Goal: Task Accomplishment & Management: Use online tool/utility

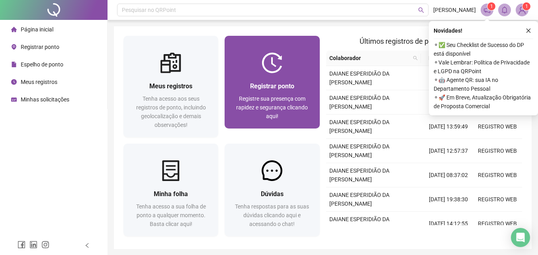
click at [289, 98] on span "Registre sua presença com rapidez e segurança clicando aqui!" at bounding box center [272, 108] width 72 height 24
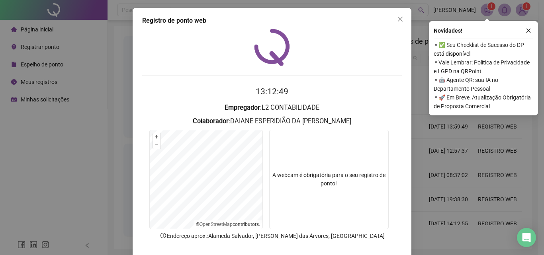
scroll to position [38, 0]
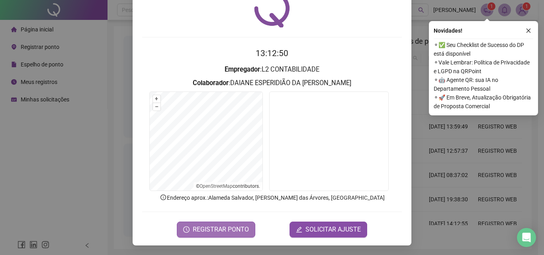
click at [228, 230] on span "REGISTRAR PONTO" at bounding box center [221, 230] width 56 height 10
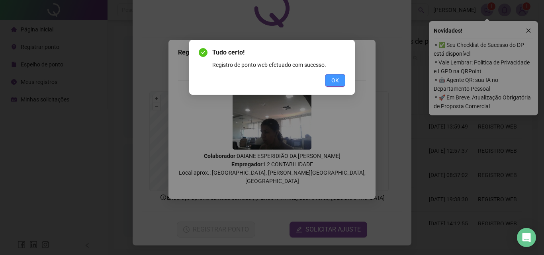
click at [336, 79] on span "OK" at bounding box center [336, 80] width 8 height 9
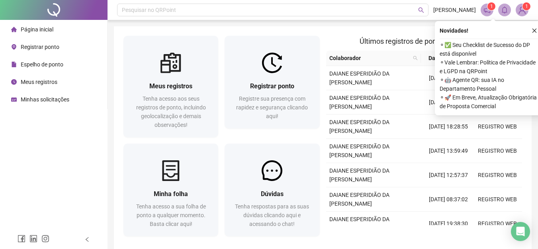
click at [536, 31] on icon "close" at bounding box center [535, 31] width 6 height 6
